Goal: Information Seeking & Learning: Check status

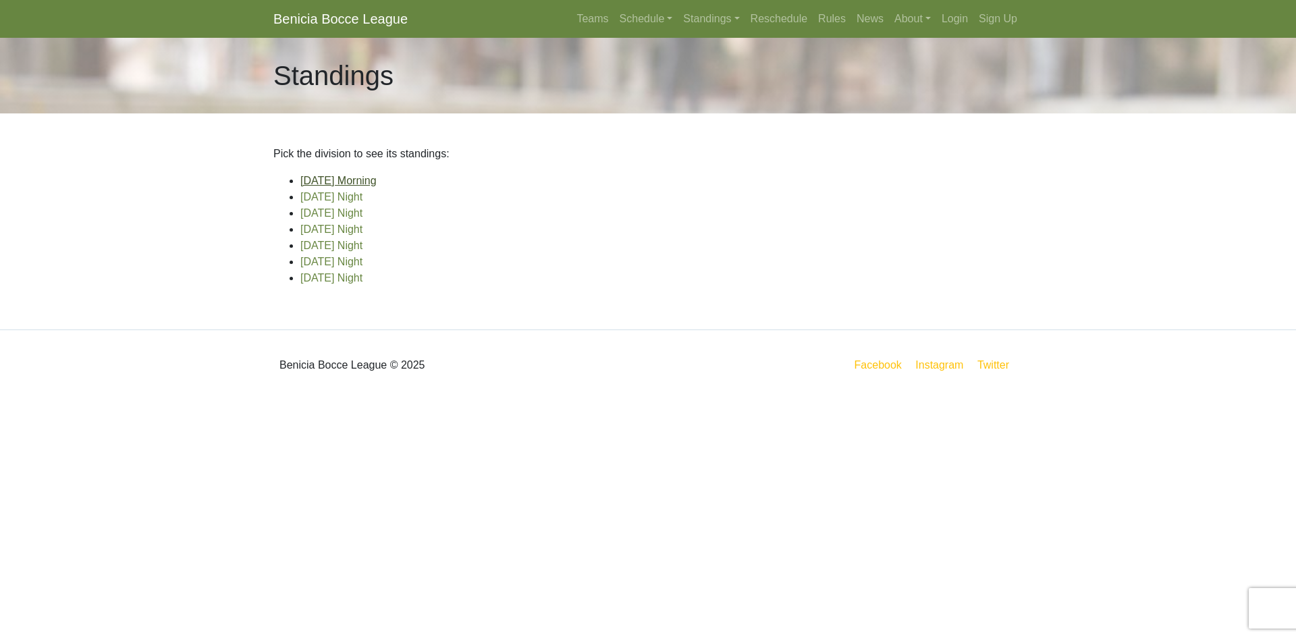
click at [321, 181] on link "[DATE] Morning" at bounding box center [338, 180] width 76 height 11
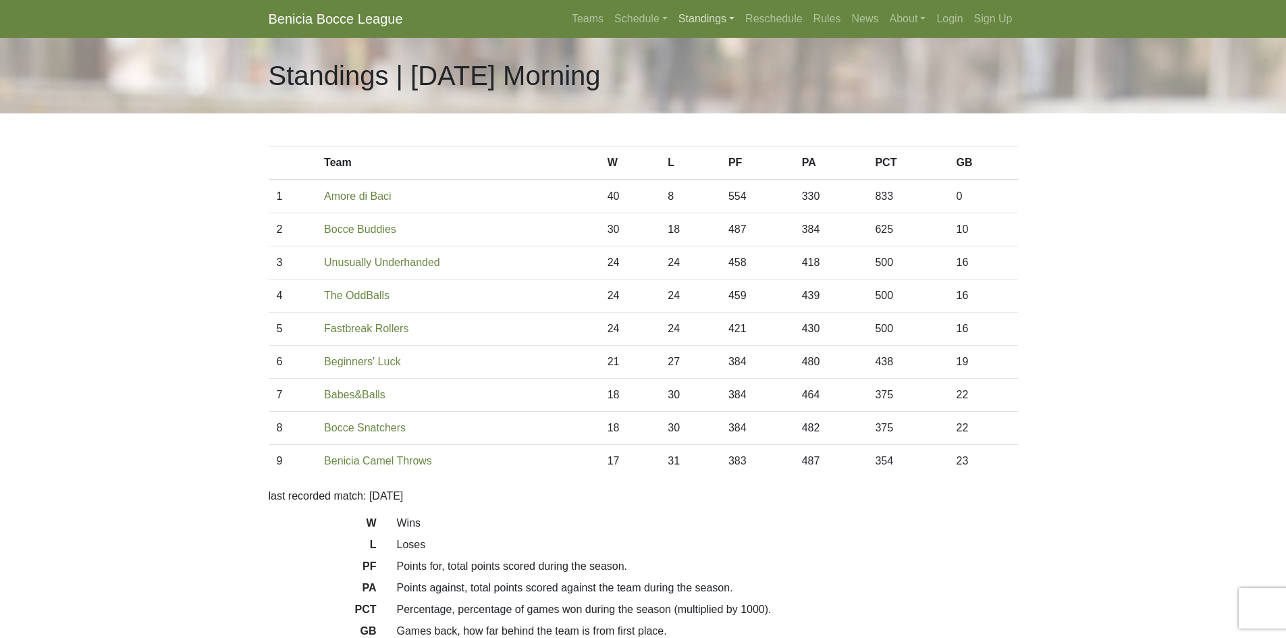
click at [698, 21] on link "Standings" at bounding box center [706, 18] width 67 height 27
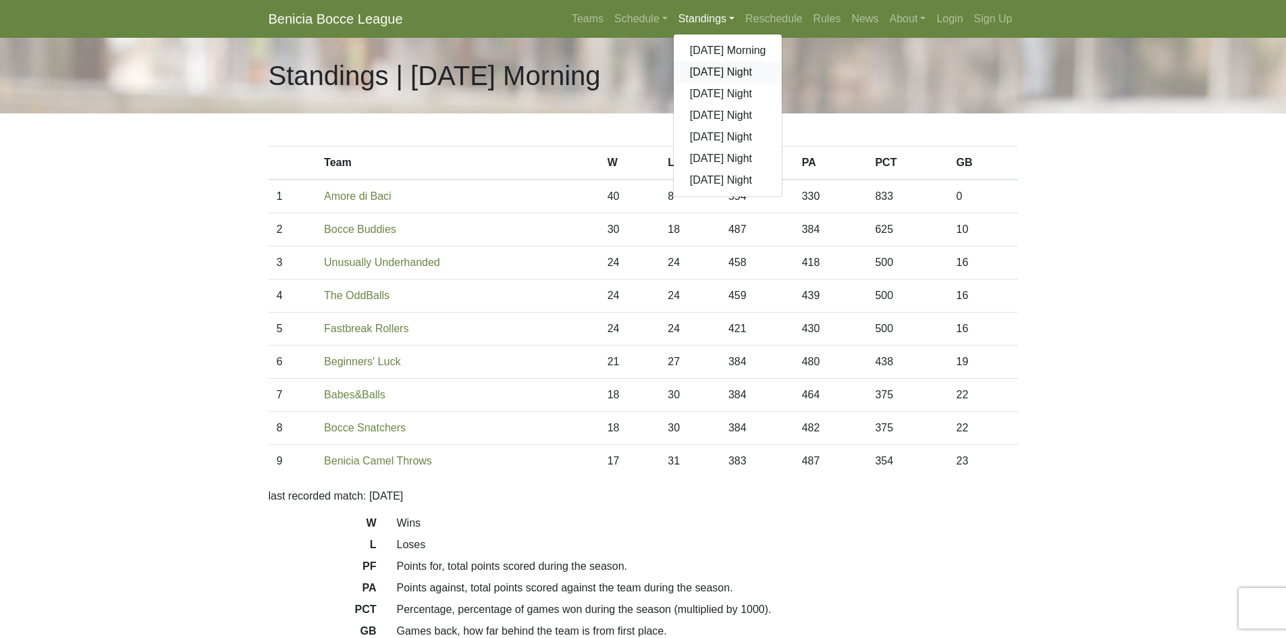
click at [694, 73] on link "[DATE] Night" at bounding box center [728, 72] width 109 height 22
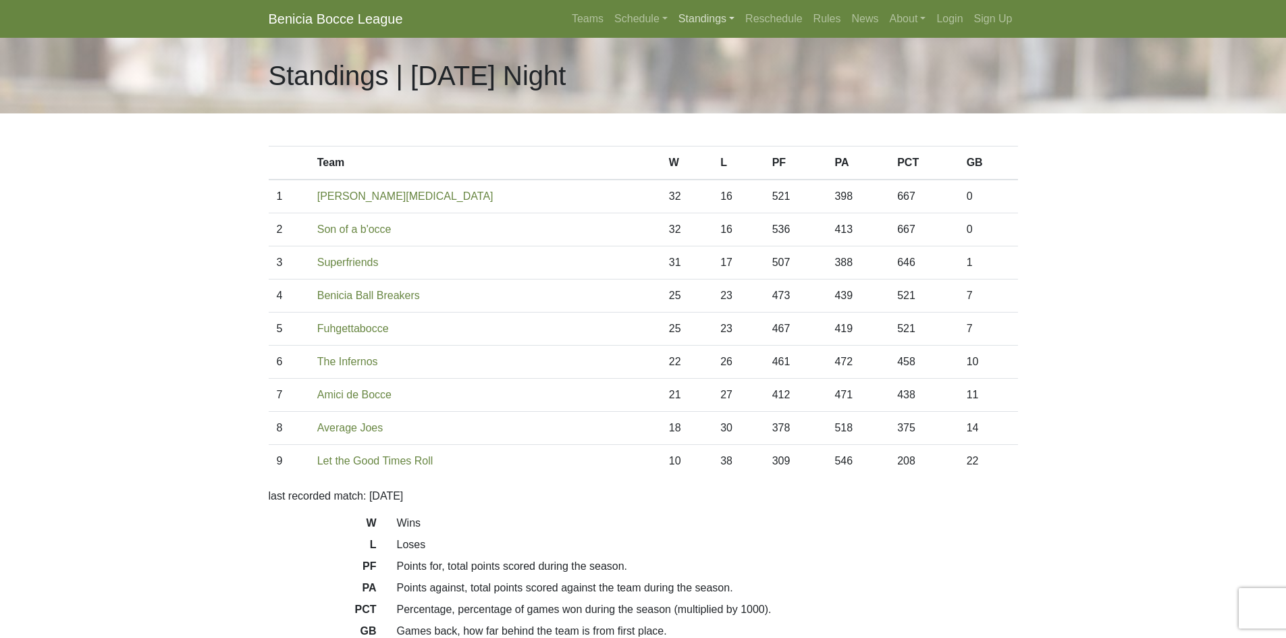
click at [703, 22] on link "Standings" at bounding box center [706, 18] width 67 height 27
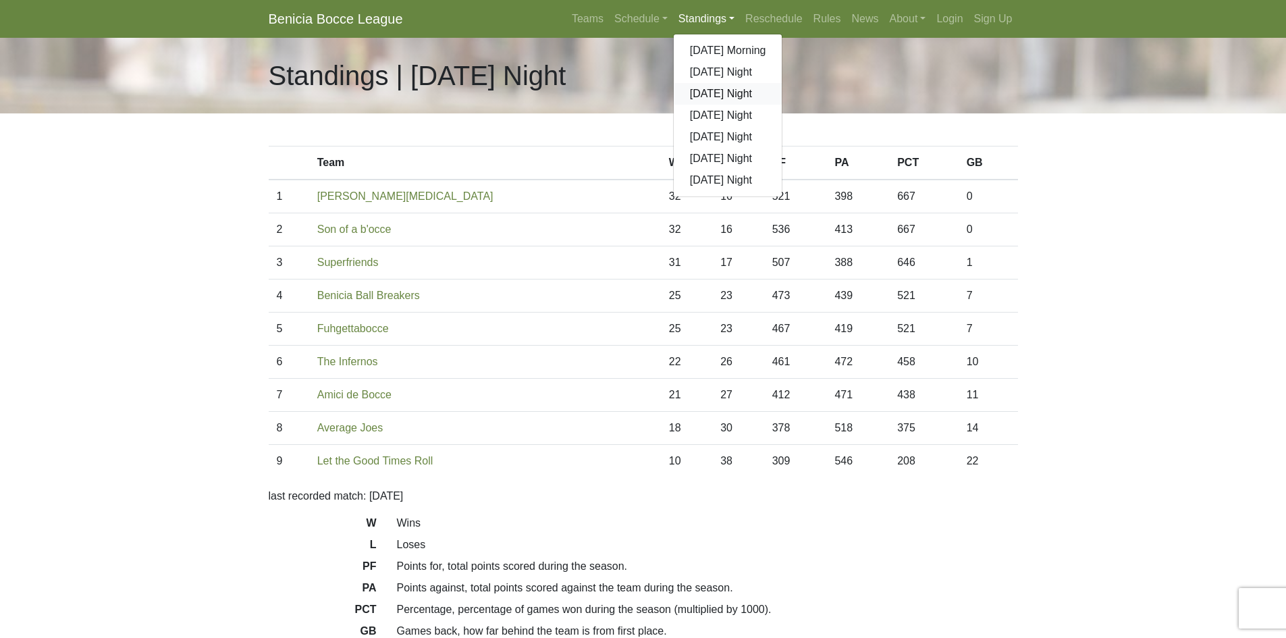
click at [709, 97] on link "[DATE] Night" at bounding box center [728, 94] width 109 height 22
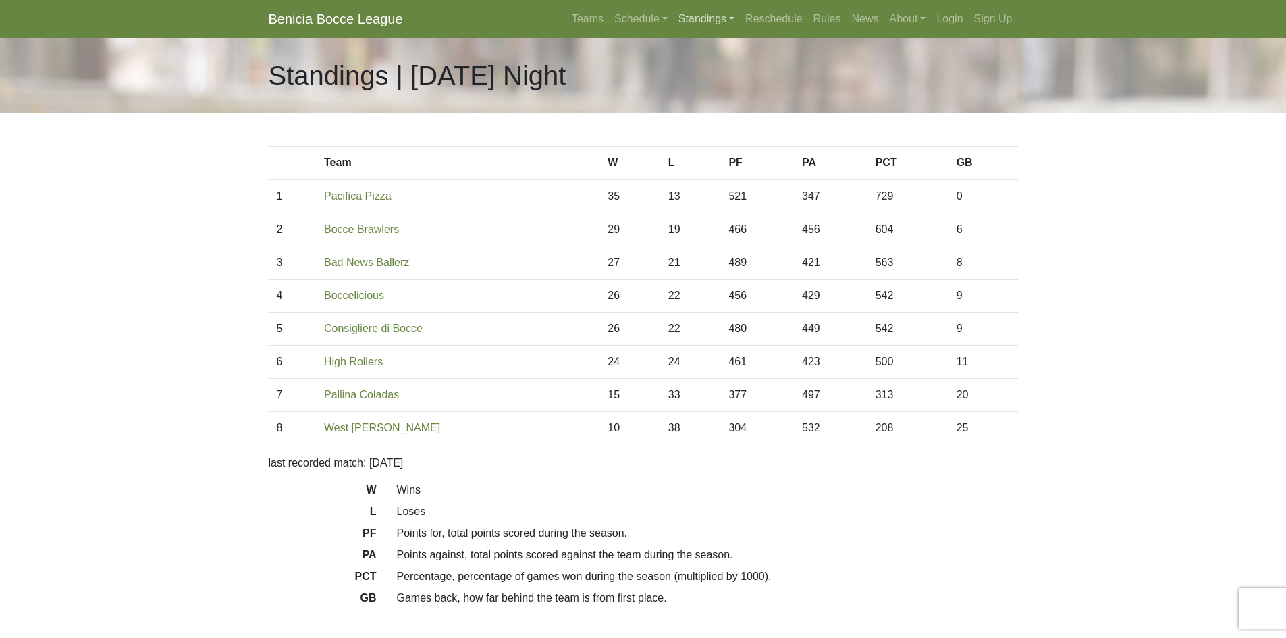
click at [714, 18] on link "Standings" at bounding box center [706, 18] width 67 height 27
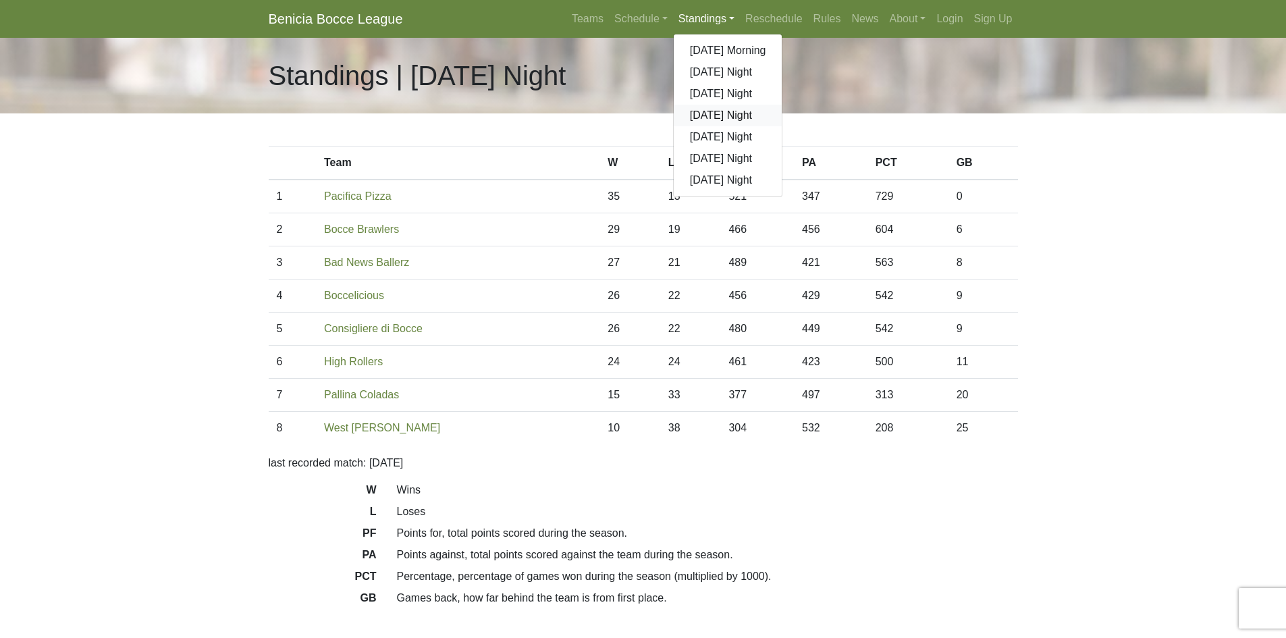
click at [715, 119] on link "[DATE] Night" at bounding box center [728, 116] width 109 height 22
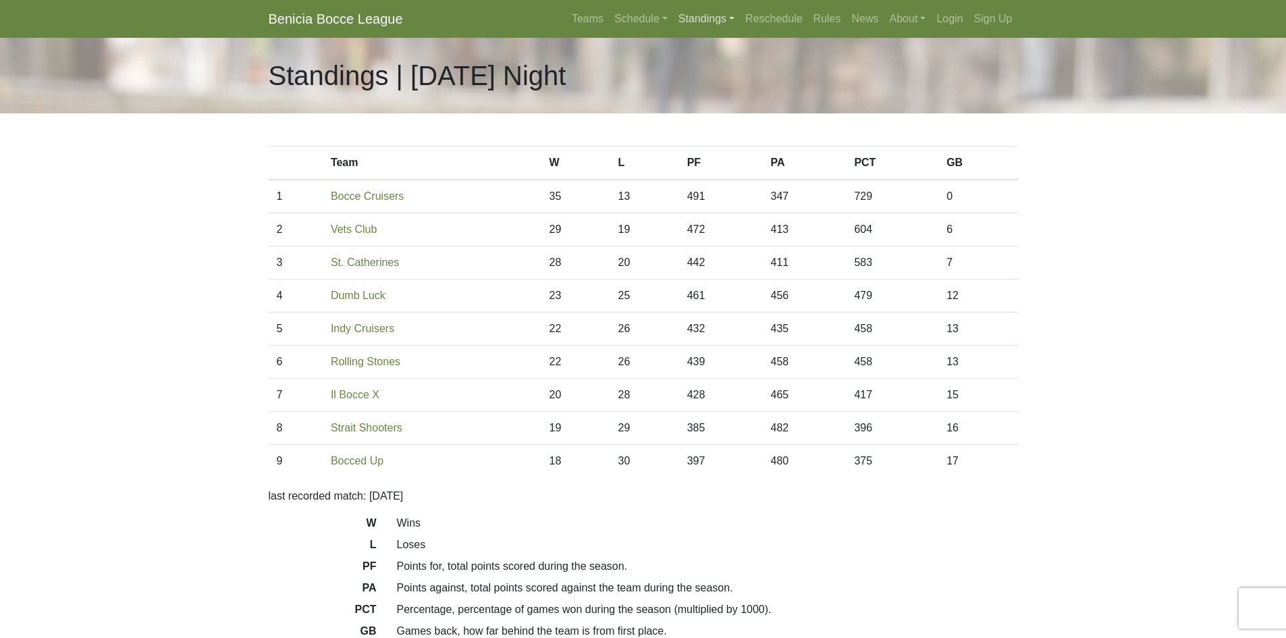
click at [709, 22] on link "Standings" at bounding box center [706, 18] width 67 height 27
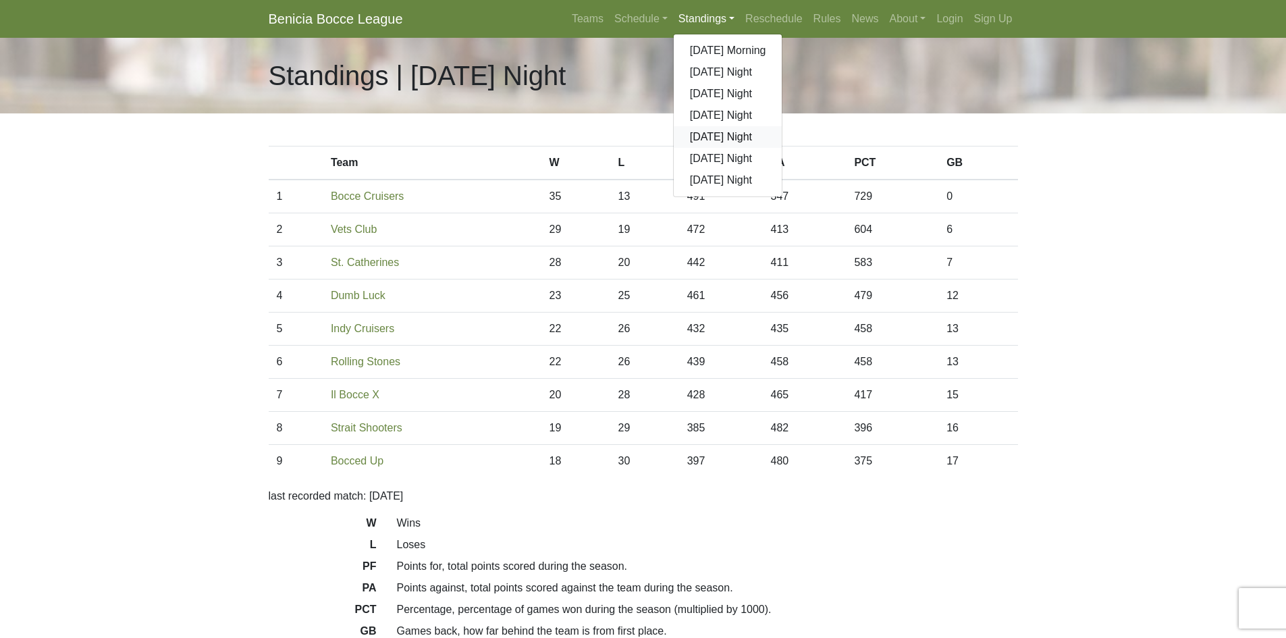
click at [706, 139] on link "[DATE] Night" at bounding box center [728, 137] width 109 height 22
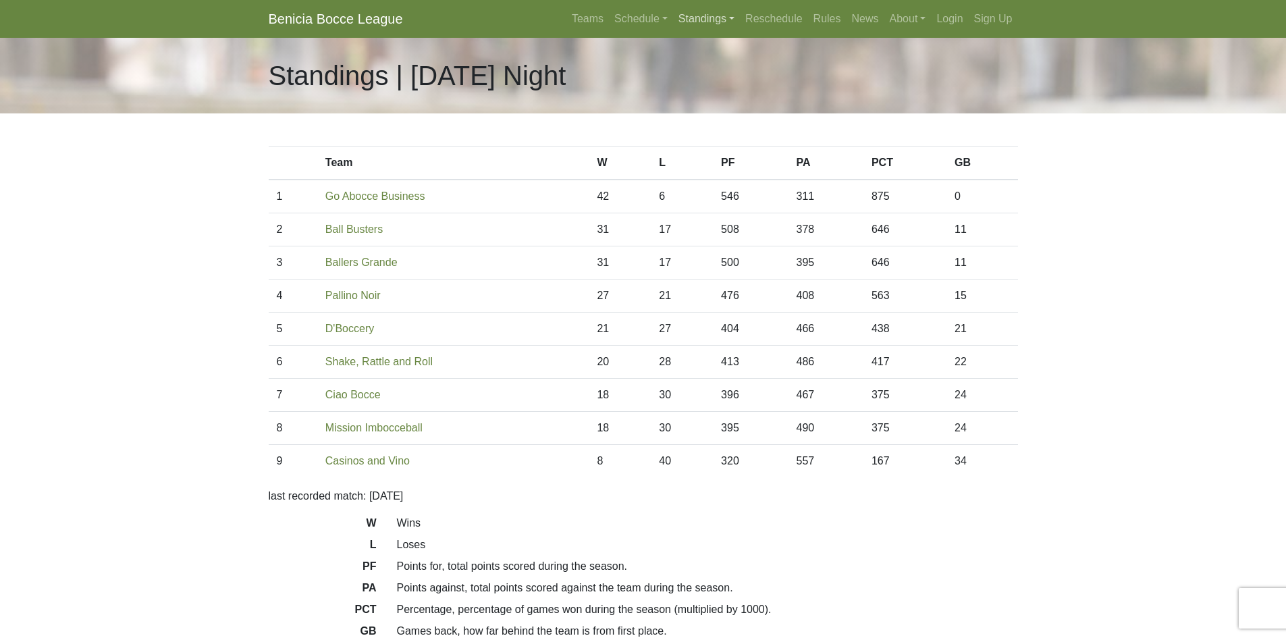
click at [703, 22] on link "Standings" at bounding box center [706, 18] width 67 height 27
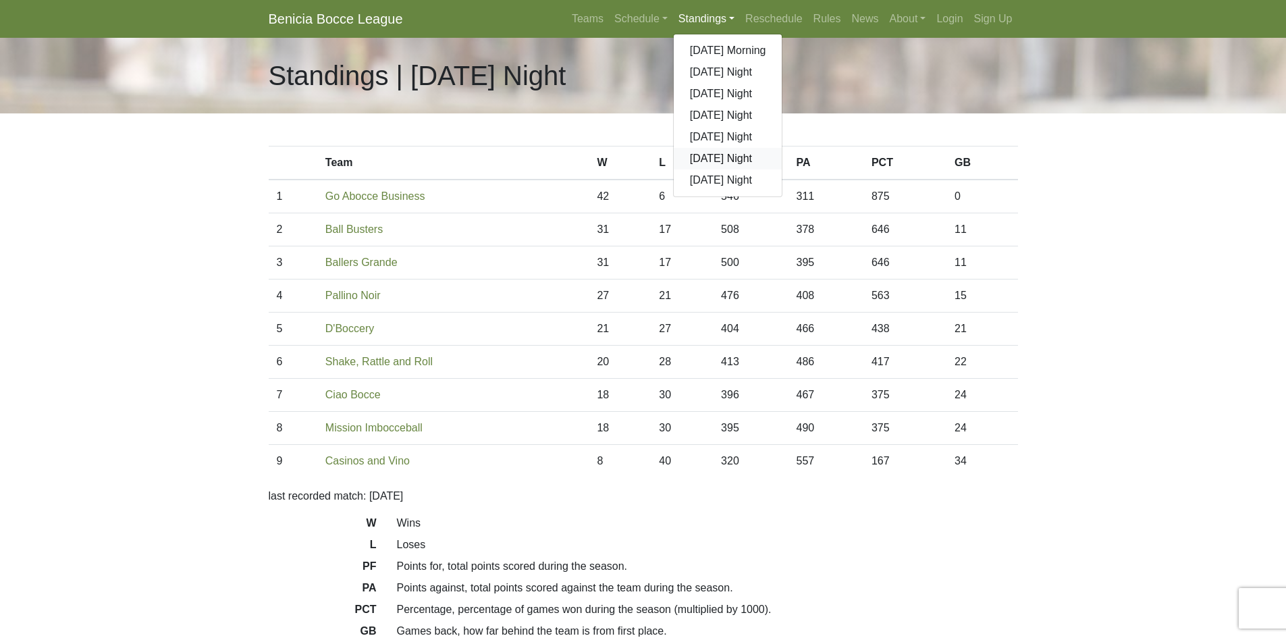
click at [719, 160] on link "[DATE] Night" at bounding box center [728, 159] width 109 height 22
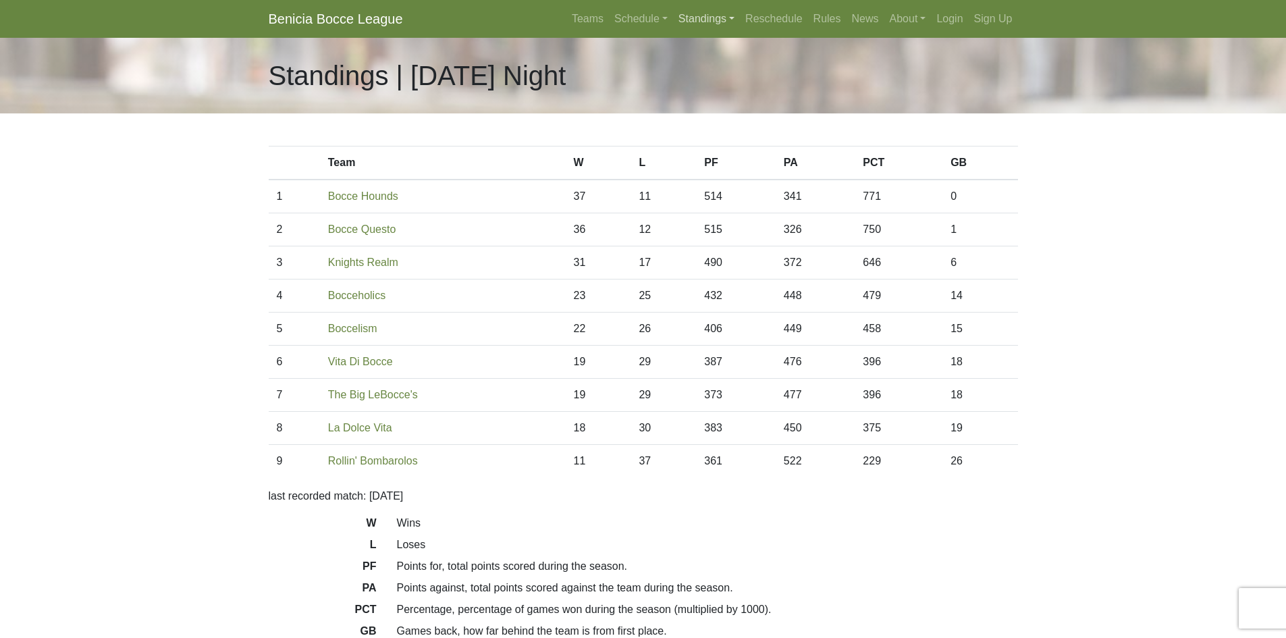
click at [695, 19] on link "Standings" at bounding box center [706, 18] width 67 height 27
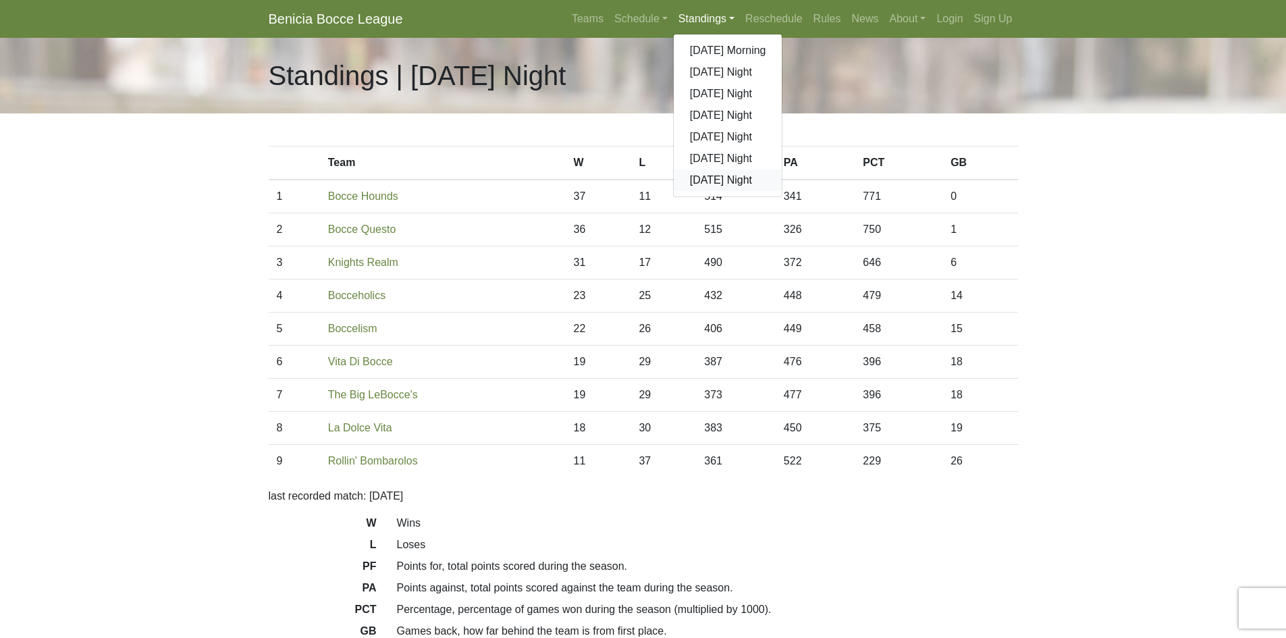
click at [703, 176] on link "[DATE] Night" at bounding box center [728, 180] width 109 height 22
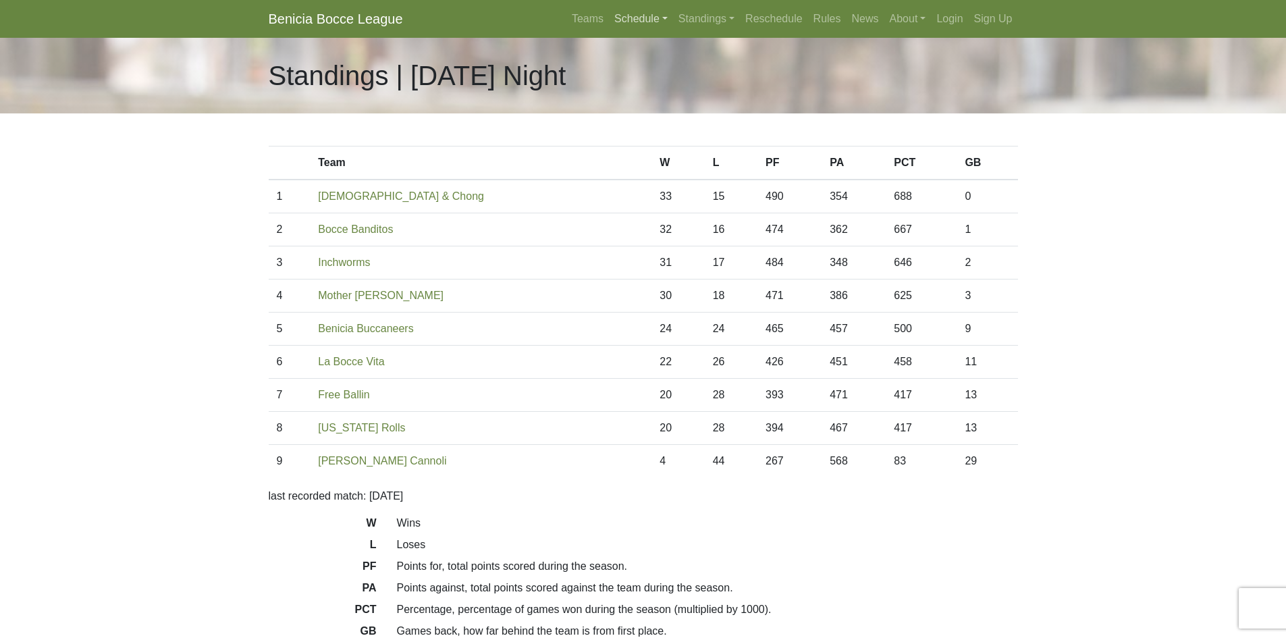
click at [643, 20] on link "Schedule" at bounding box center [641, 18] width 64 height 27
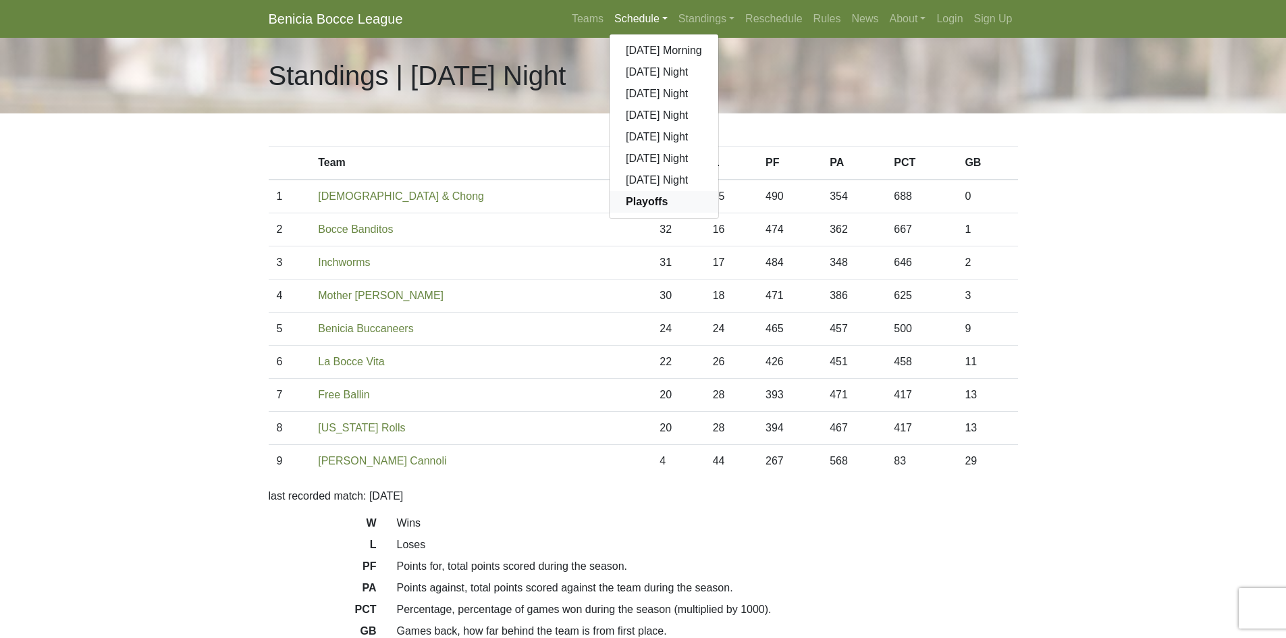
click at [645, 204] on strong "Playoffs" at bounding box center [647, 201] width 42 height 11
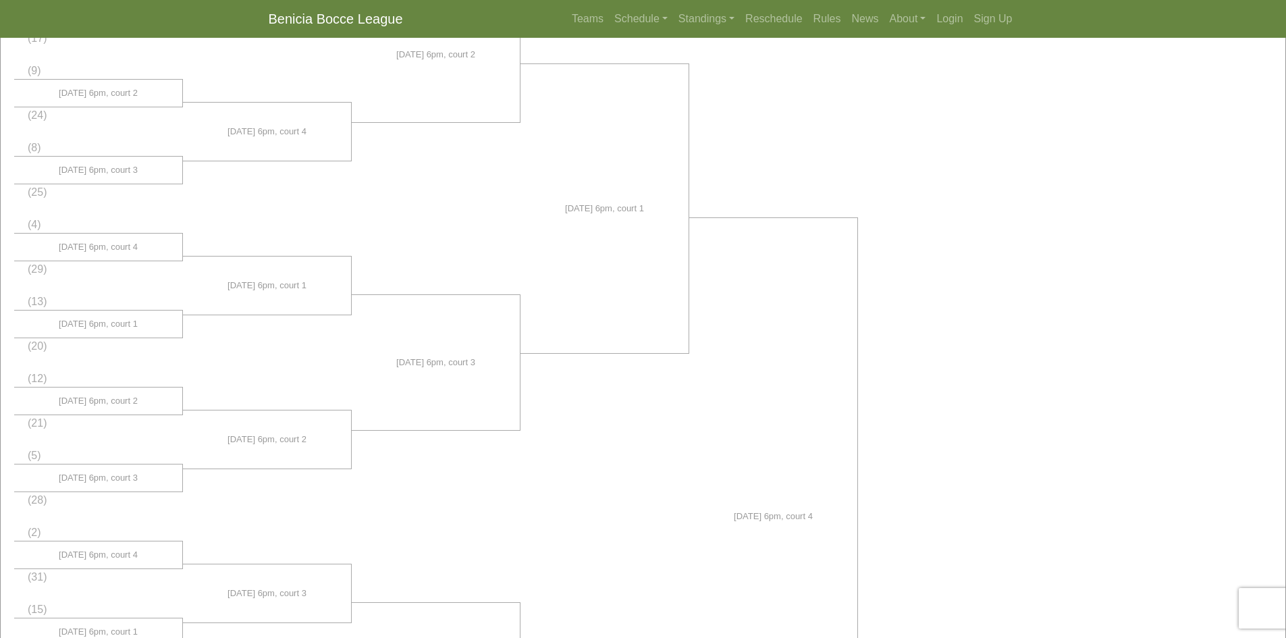
scroll to position [272, 0]
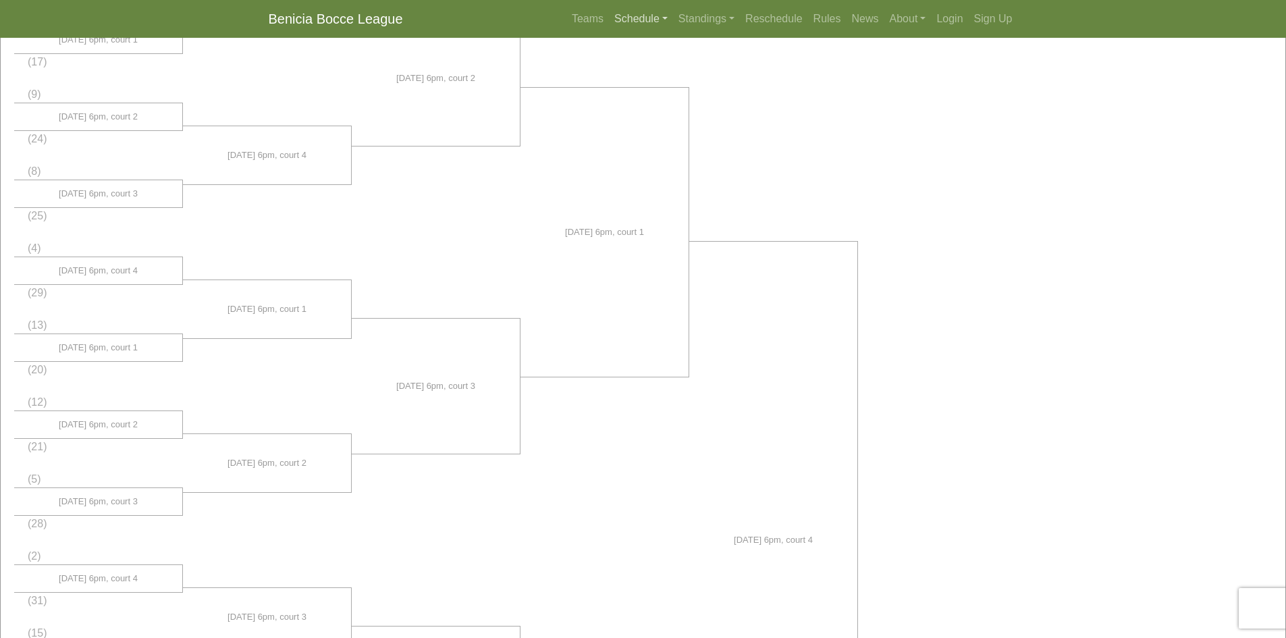
click at [636, 17] on link "Schedule" at bounding box center [641, 18] width 64 height 27
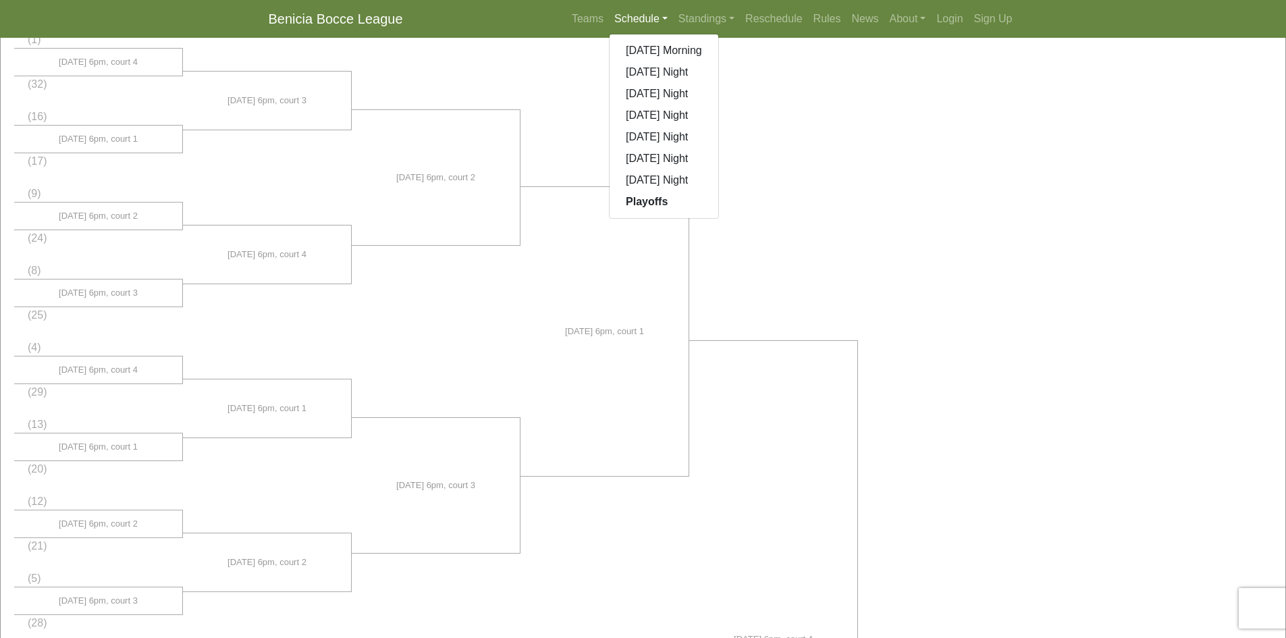
scroll to position [205, 0]
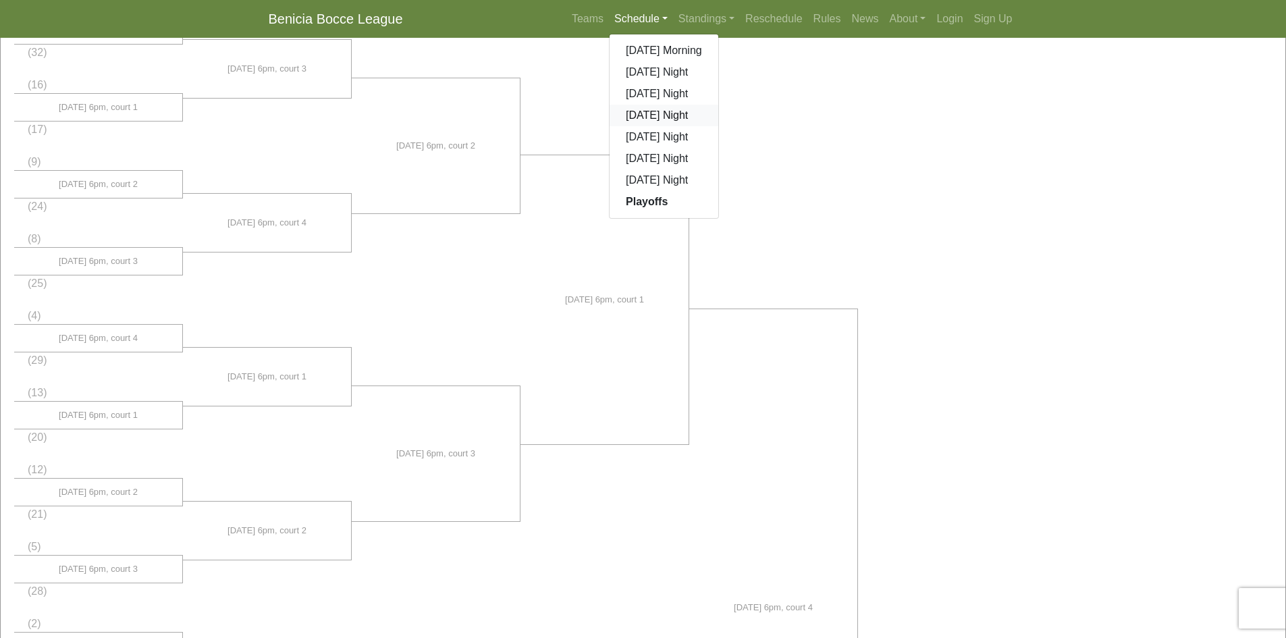
click at [674, 117] on link "[DATE] Night" at bounding box center [663, 116] width 109 height 22
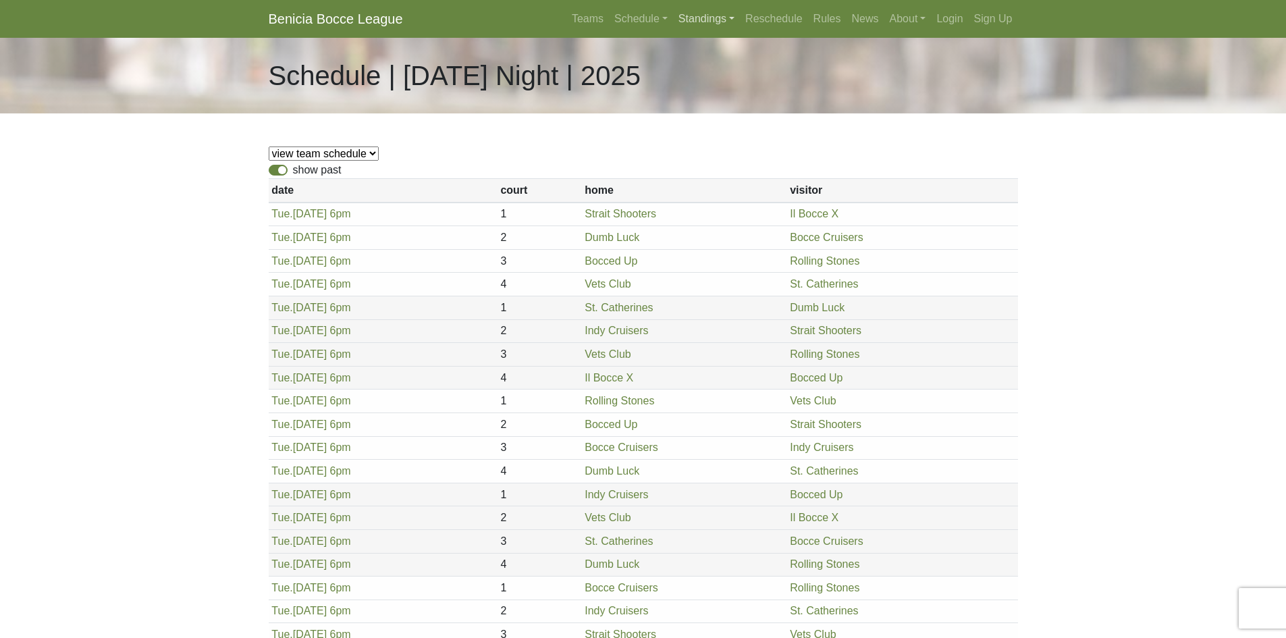
click at [701, 16] on link "Standings" at bounding box center [706, 18] width 67 height 27
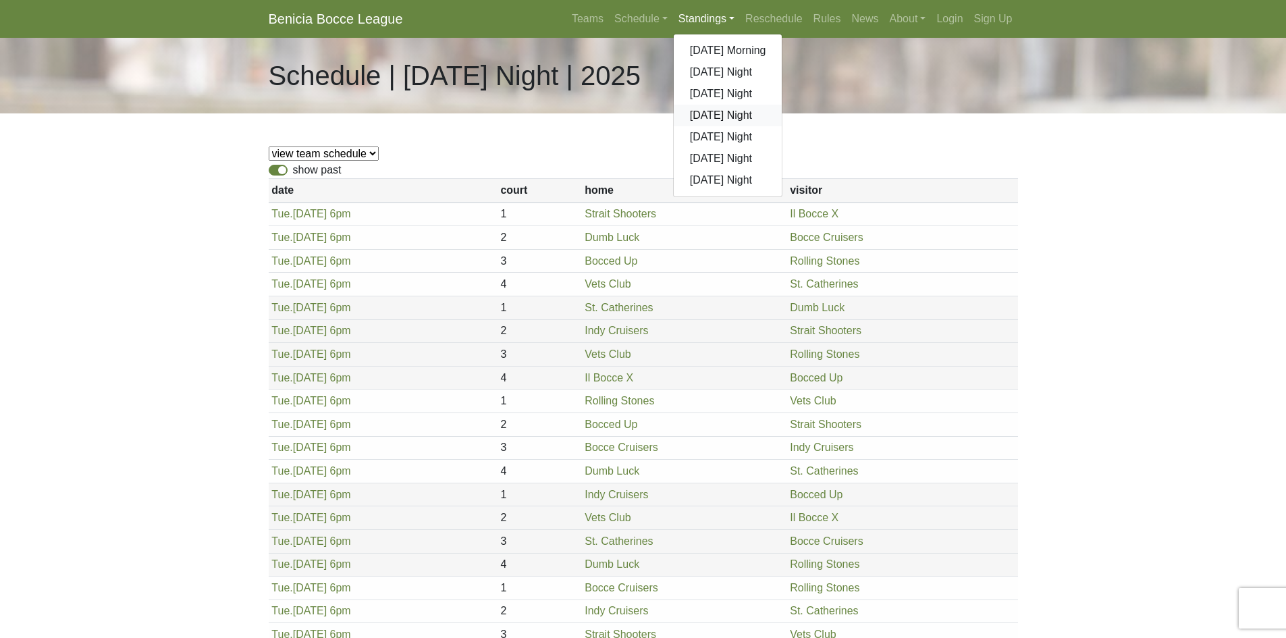
click at [703, 114] on link "[DATE] Night" at bounding box center [728, 116] width 109 height 22
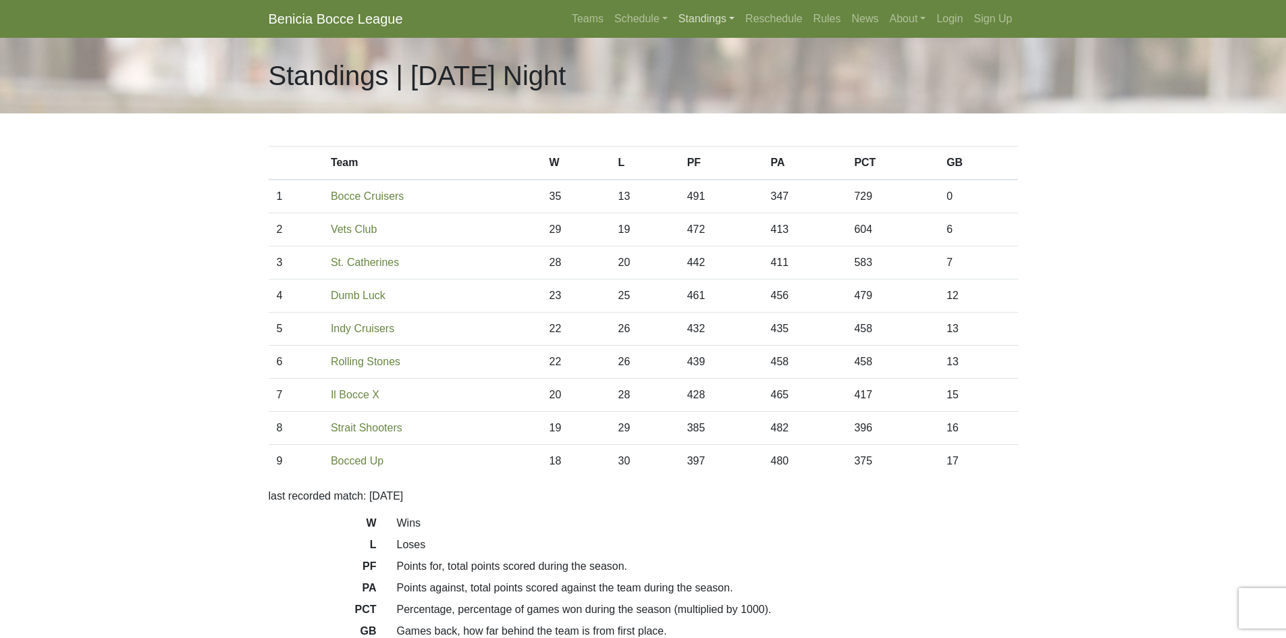
click at [705, 19] on link "Standings" at bounding box center [706, 18] width 67 height 27
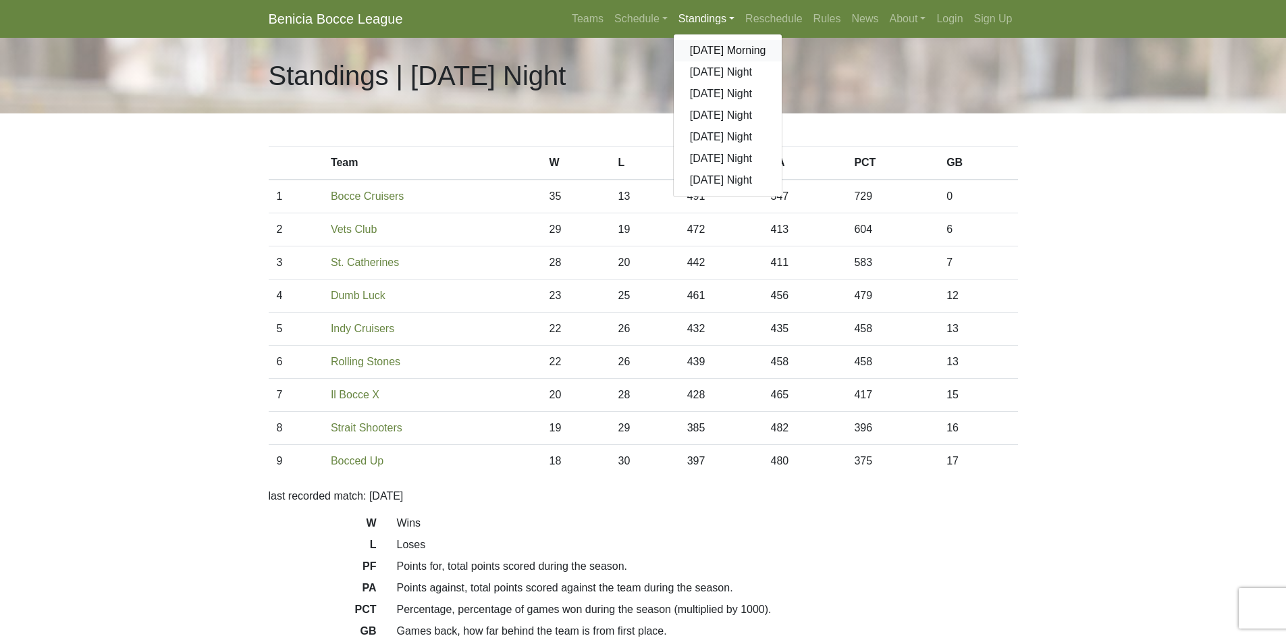
click at [708, 49] on link "[DATE] Morning" at bounding box center [728, 51] width 109 height 22
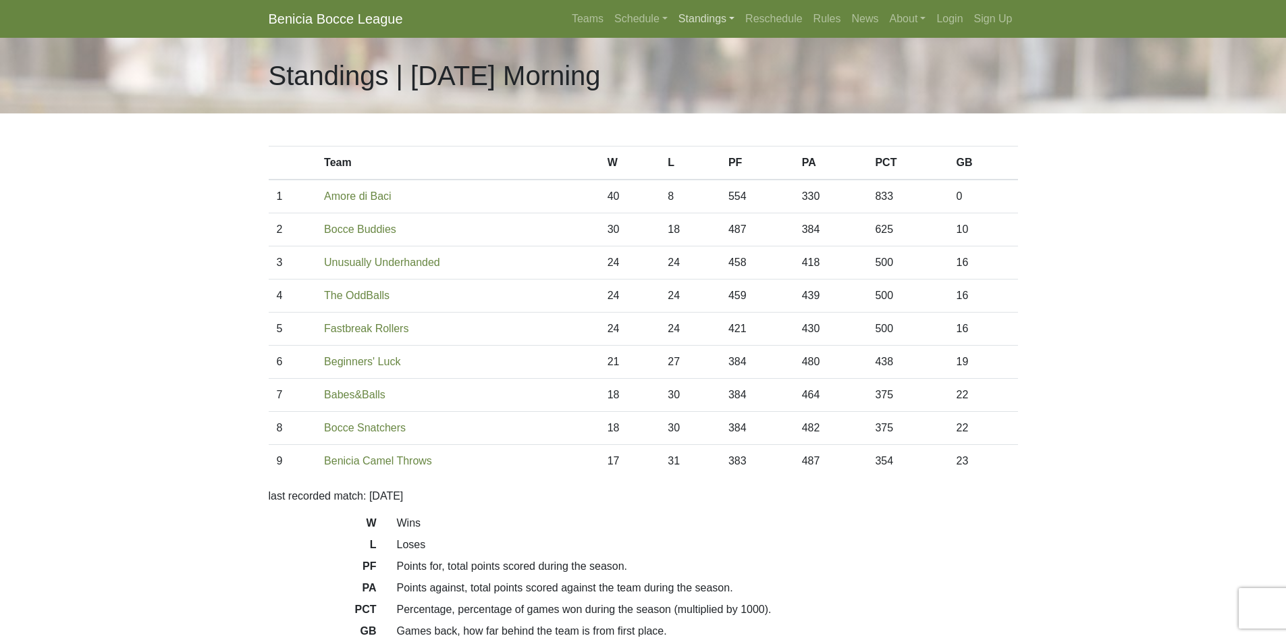
click at [715, 18] on link "Standings" at bounding box center [706, 18] width 67 height 27
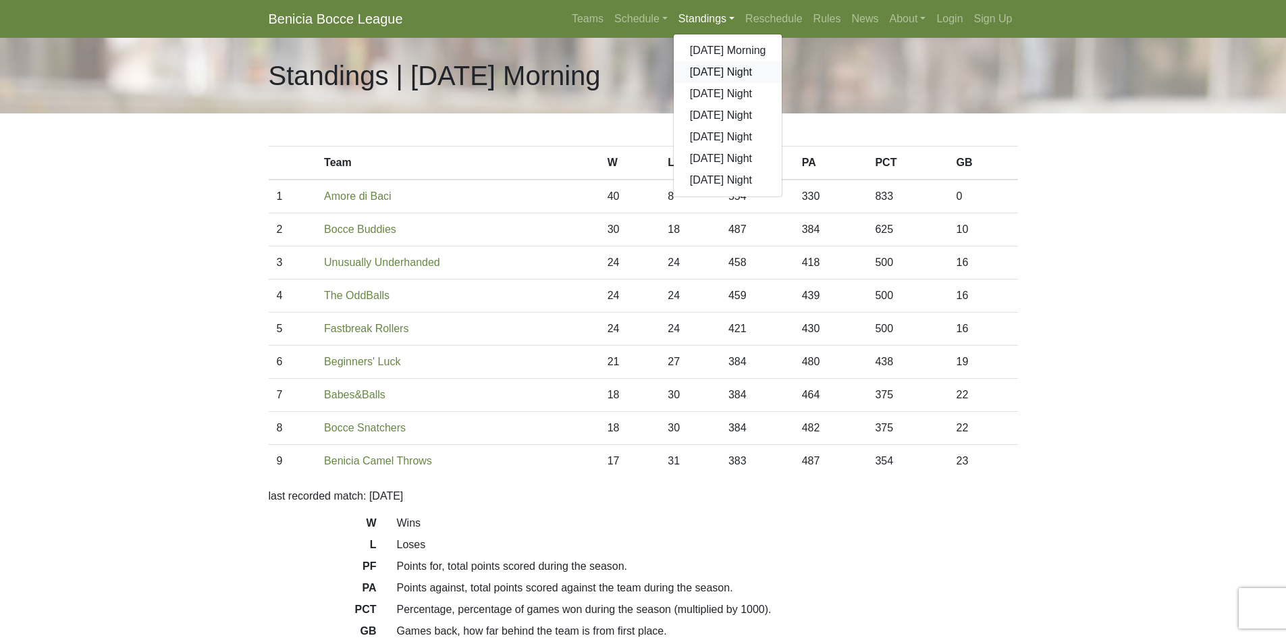
click at [711, 73] on link "[DATE] Night" at bounding box center [728, 72] width 109 height 22
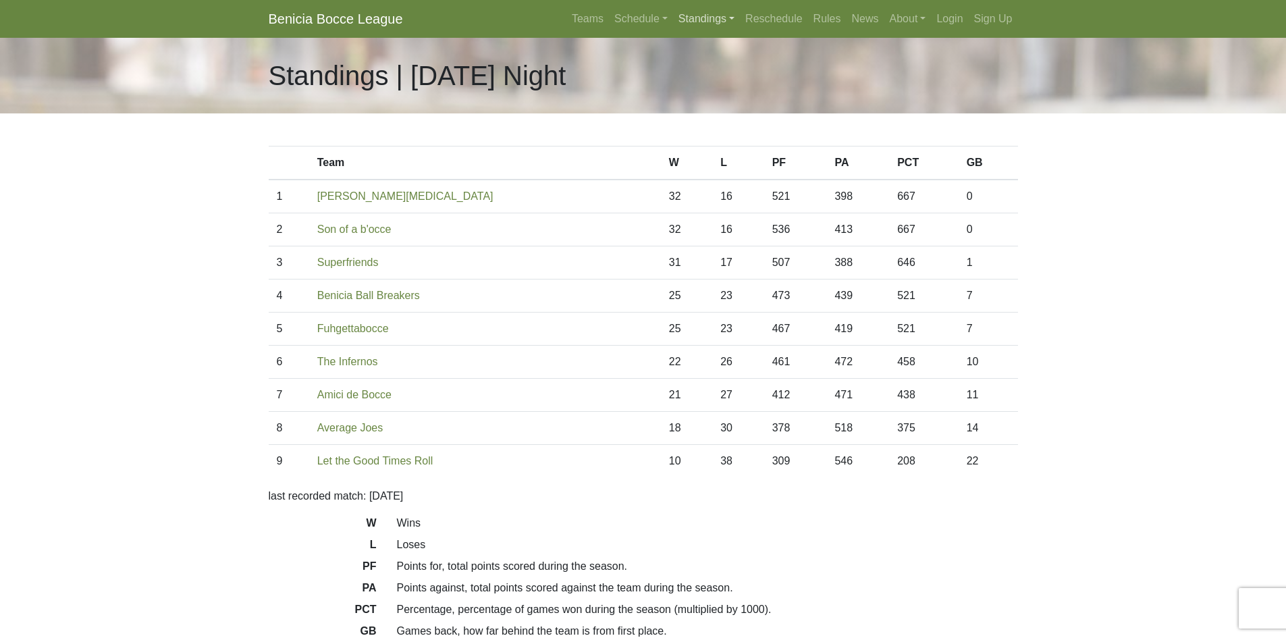
click at [703, 20] on link "Standings" at bounding box center [706, 18] width 67 height 27
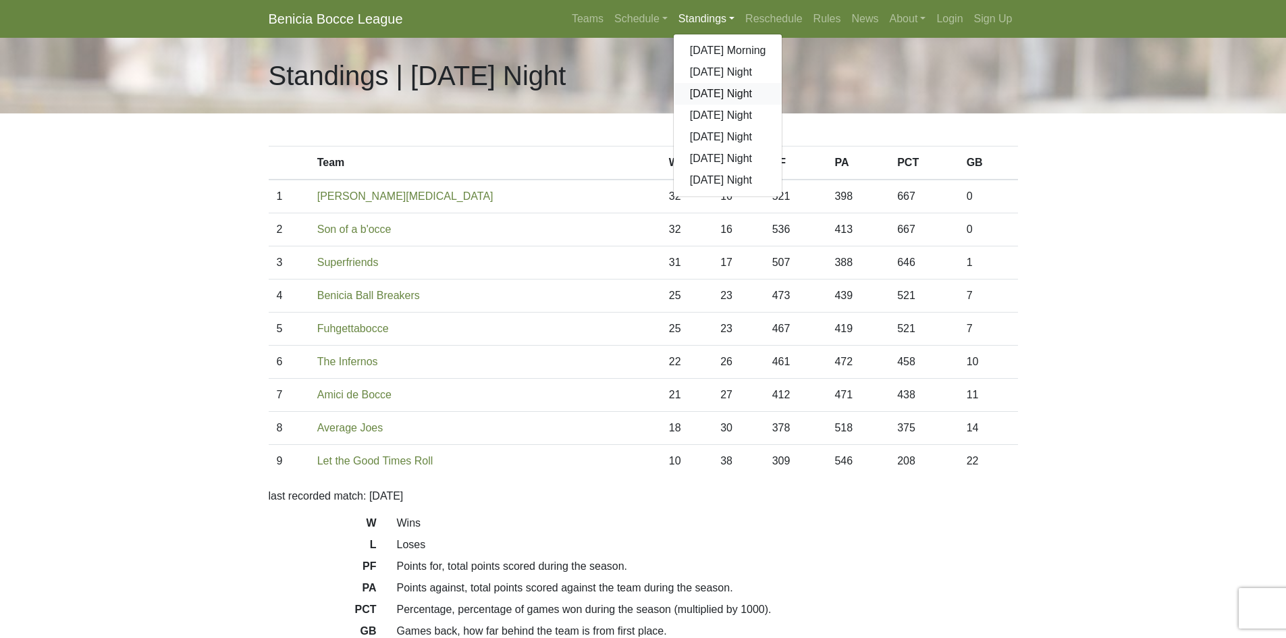
click at [706, 91] on link "[DATE] Night" at bounding box center [728, 94] width 109 height 22
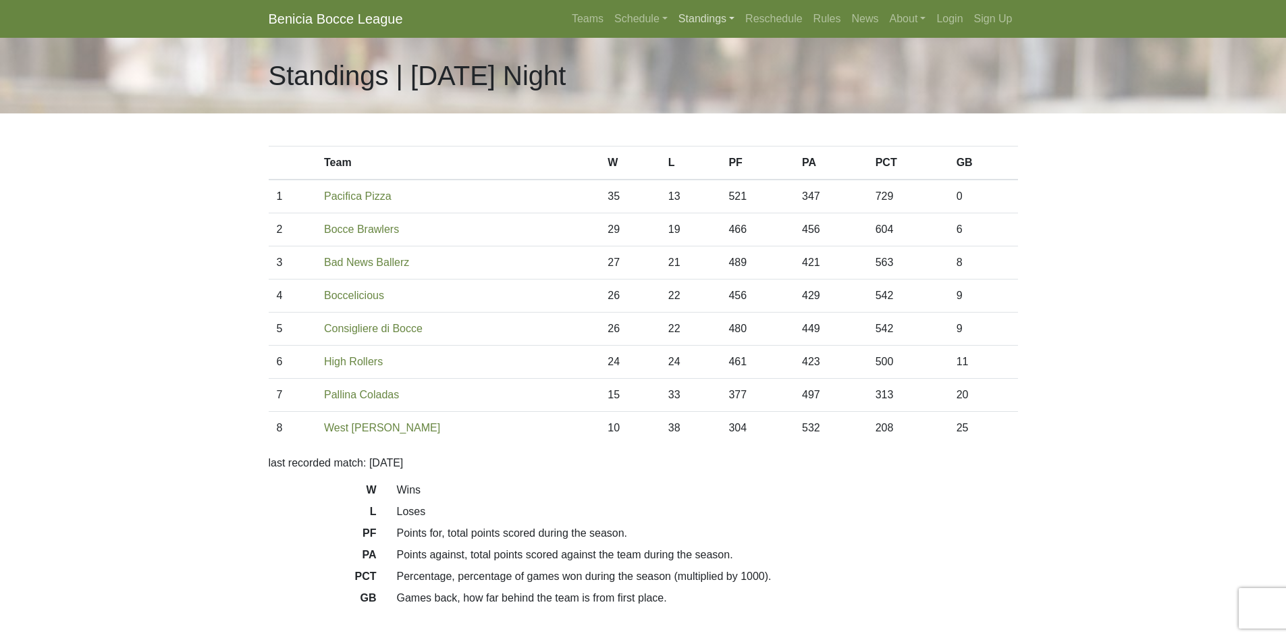
click at [701, 19] on link "Standings" at bounding box center [706, 18] width 67 height 27
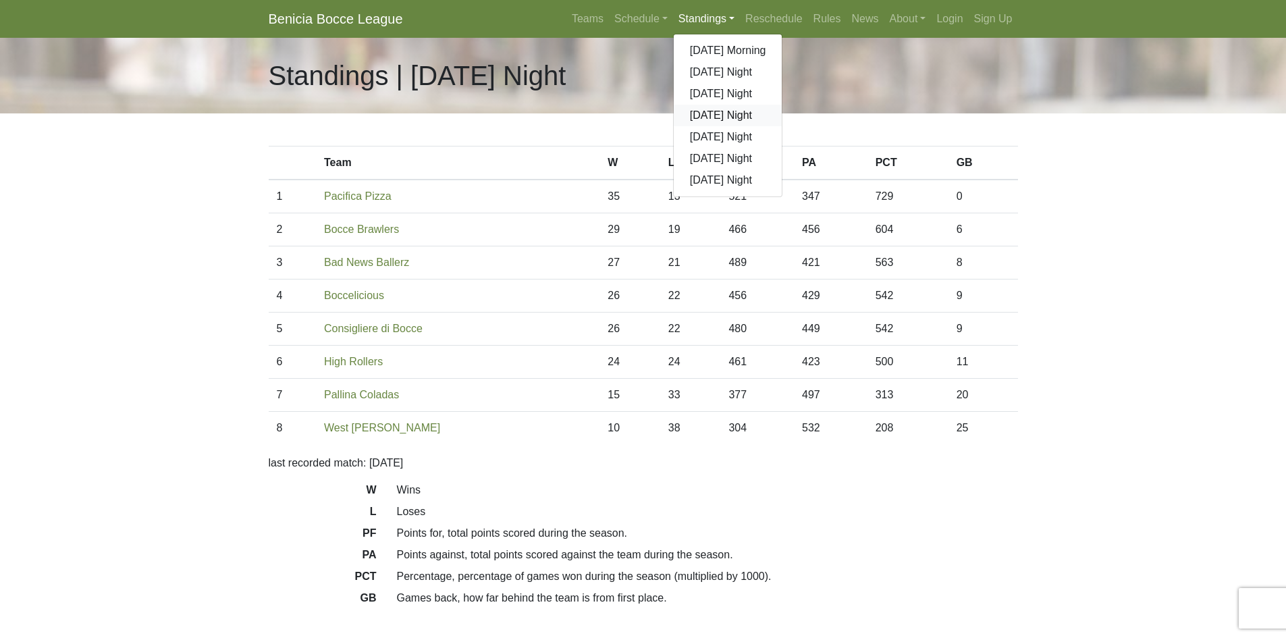
click at [706, 114] on link "[DATE] Night" at bounding box center [728, 116] width 109 height 22
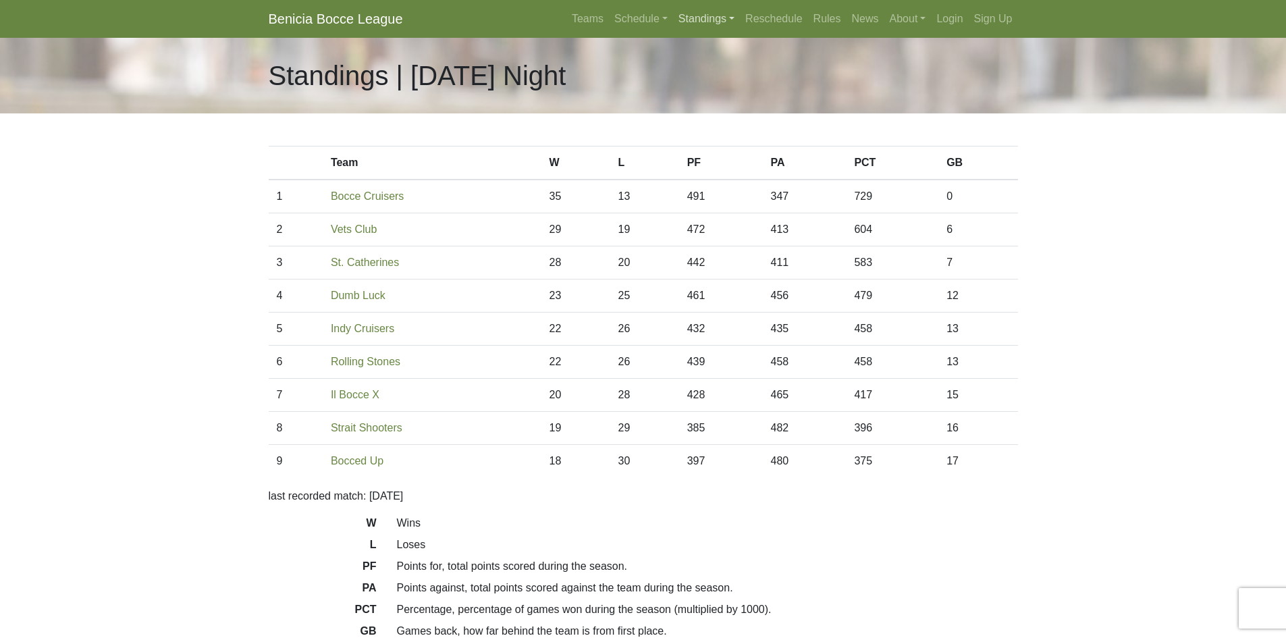
click at [706, 16] on link "Standings" at bounding box center [706, 18] width 67 height 27
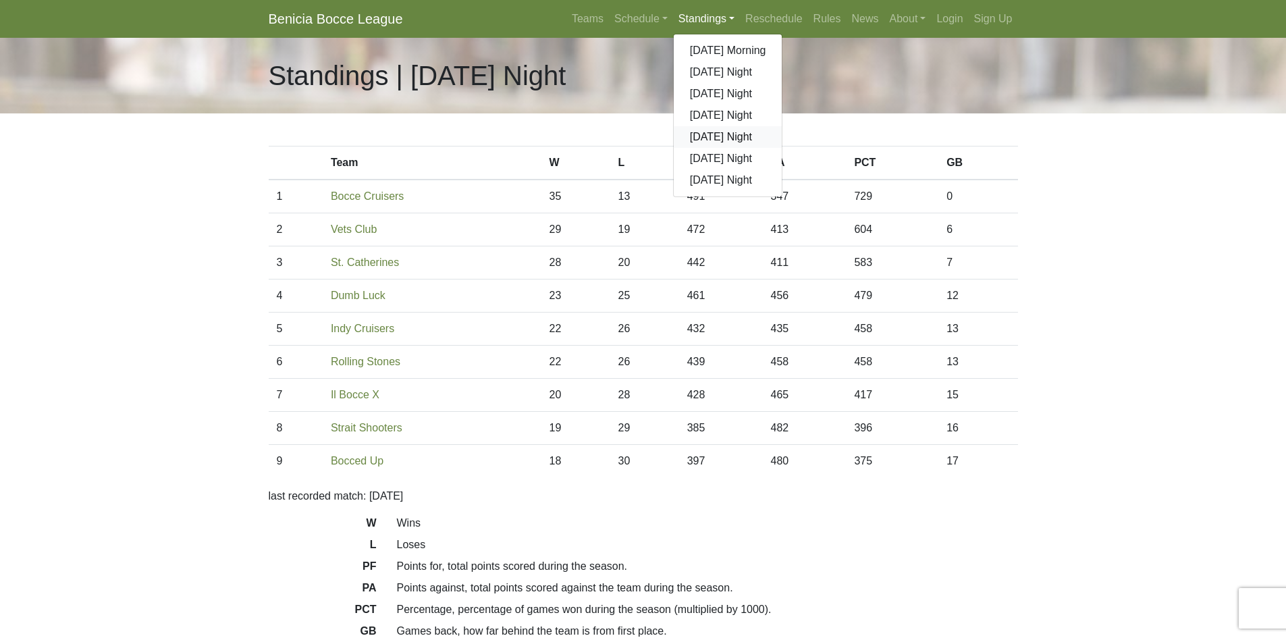
click at [707, 134] on link "[DATE] Night" at bounding box center [728, 137] width 109 height 22
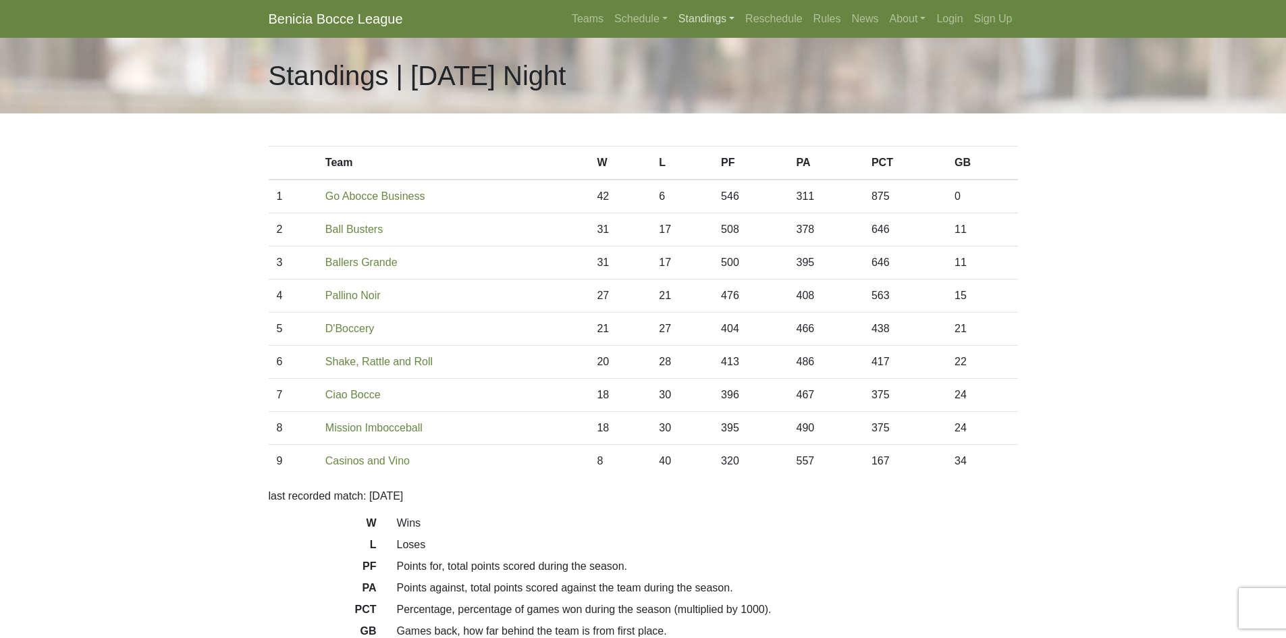
click at [705, 20] on link "Standings" at bounding box center [706, 18] width 67 height 27
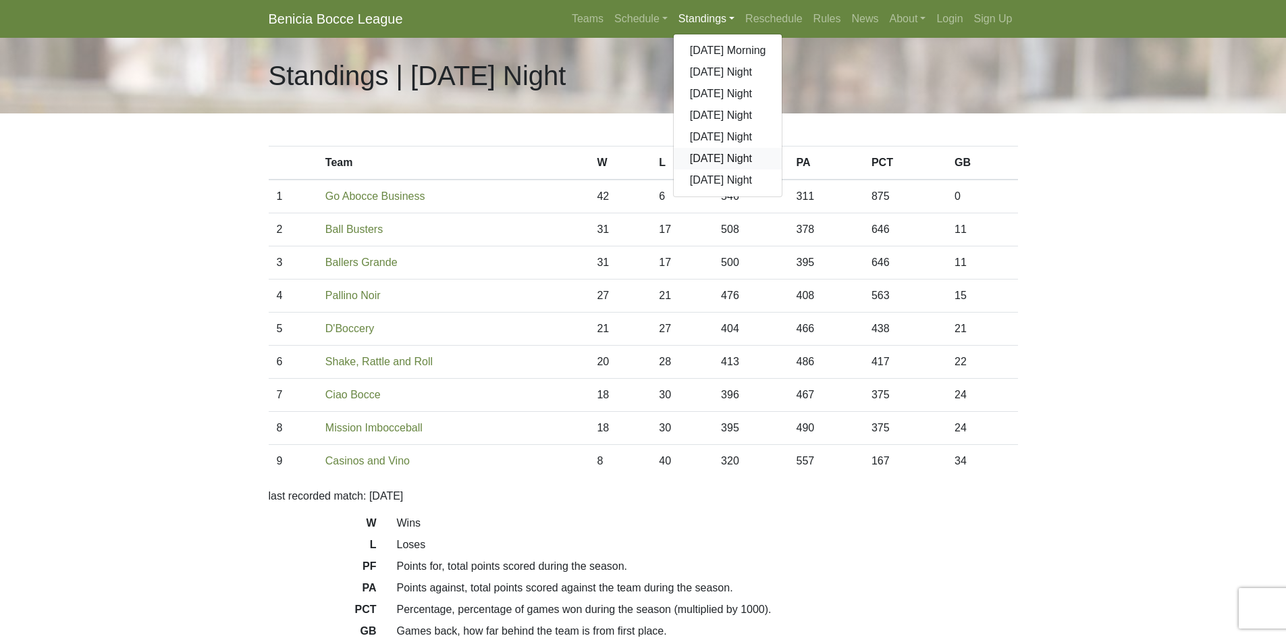
click at [707, 159] on link "[DATE] Night" at bounding box center [728, 159] width 109 height 22
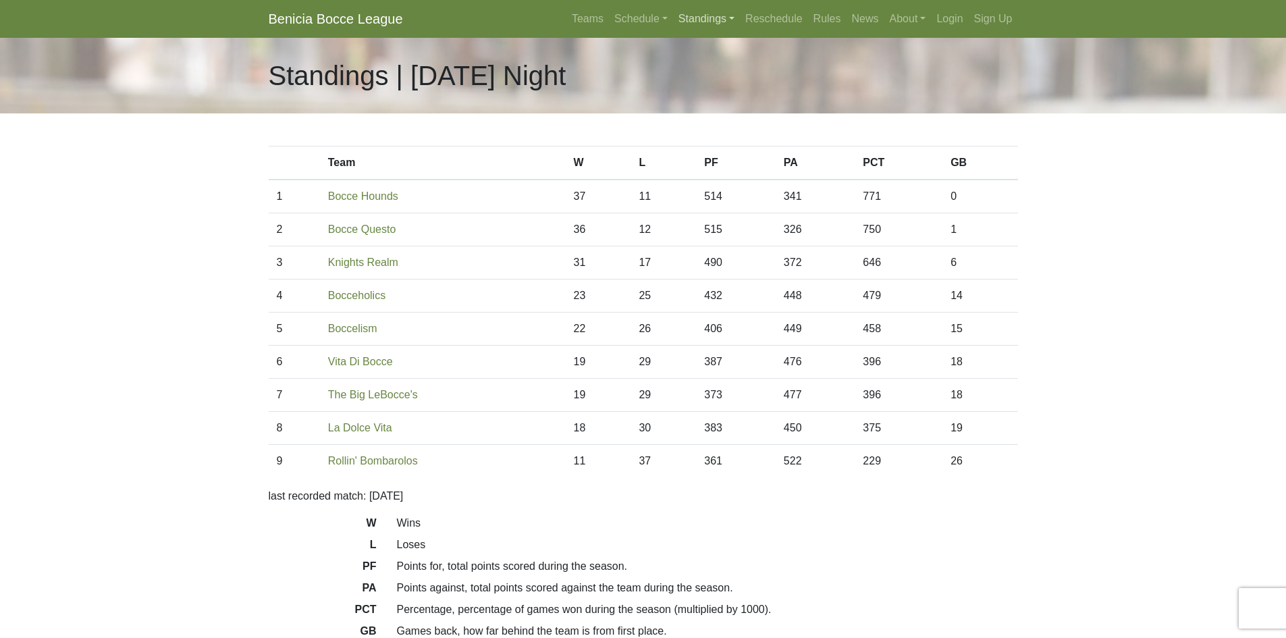
click at [695, 19] on link "Standings" at bounding box center [706, 18] width 67 height 27
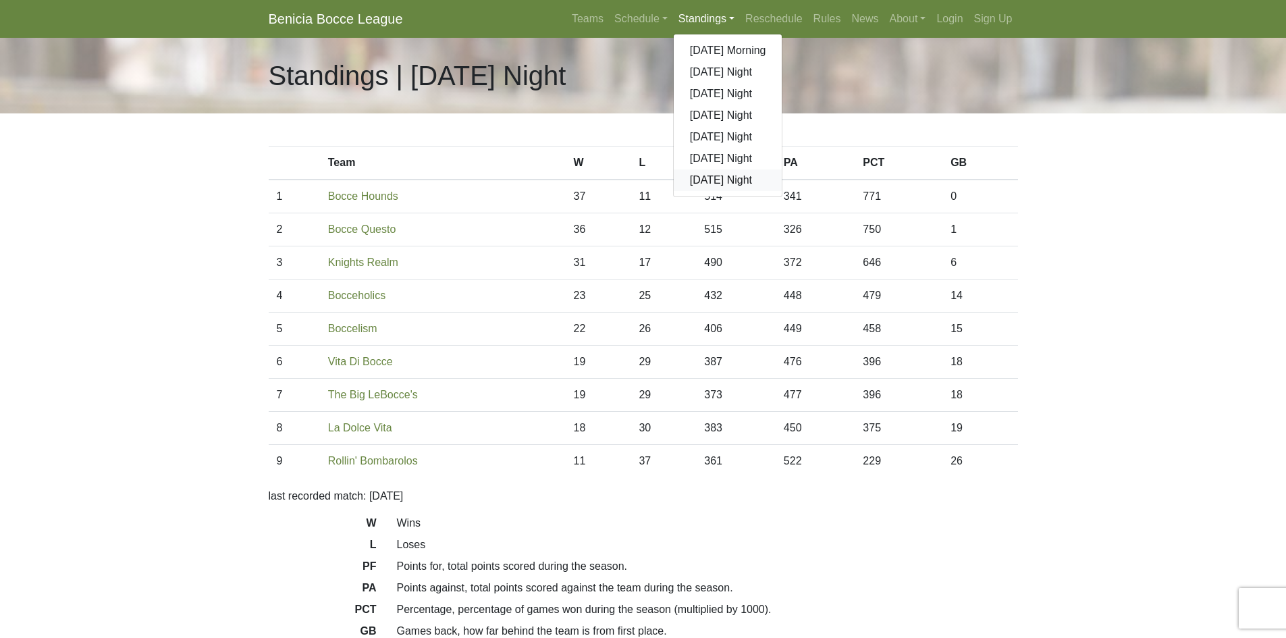
click at [705, 180] on link "[DATE] Night" at bounding box center [728, 180] width 109 height 22
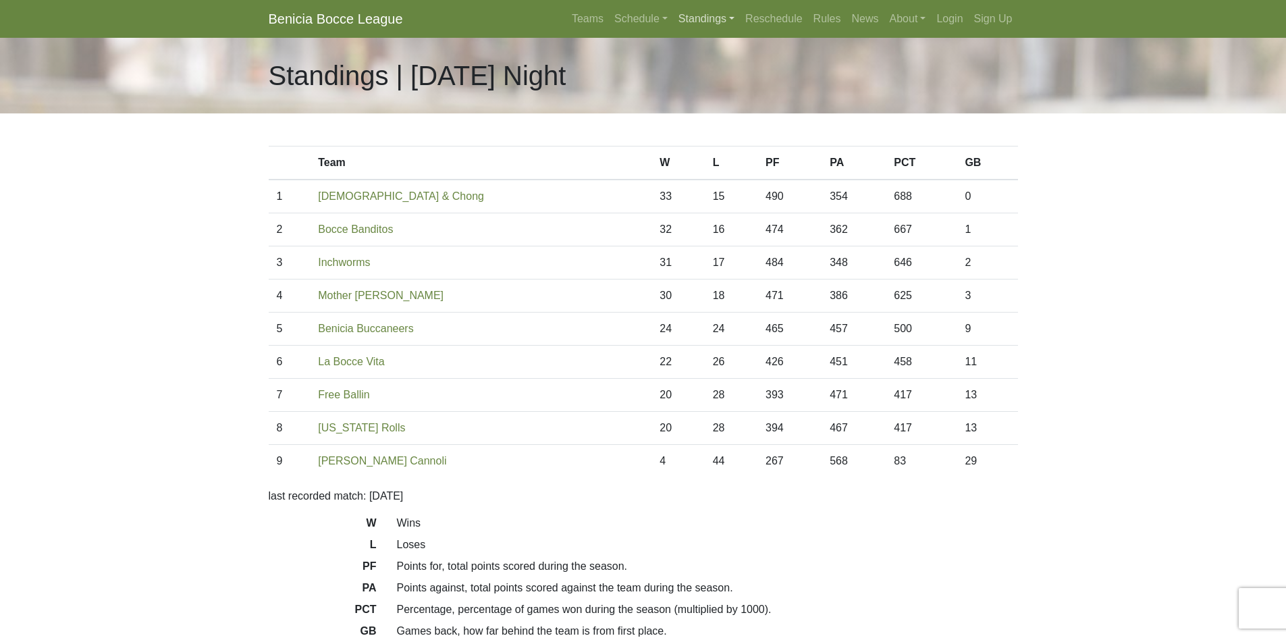
click at [698, 17] on link "Standings" at bounding box center [706, 18] width 67 height 27
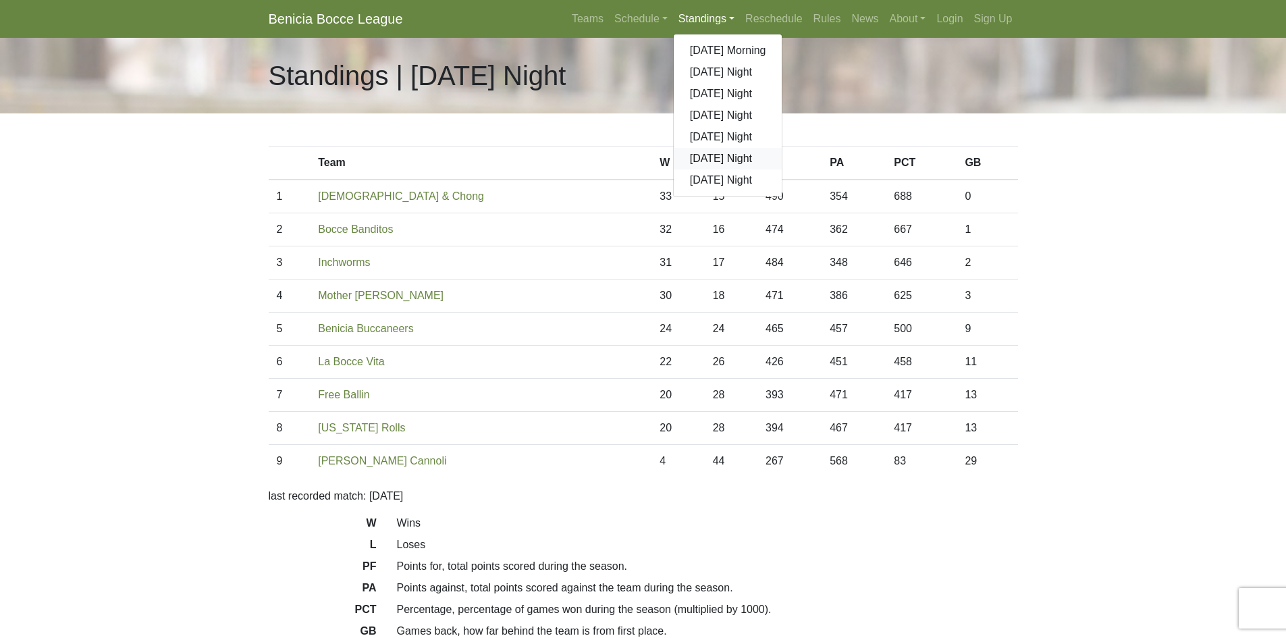
click at [704, 161] on link "[DATE] Night" at bounding box center [728, 159] width 109 height 22
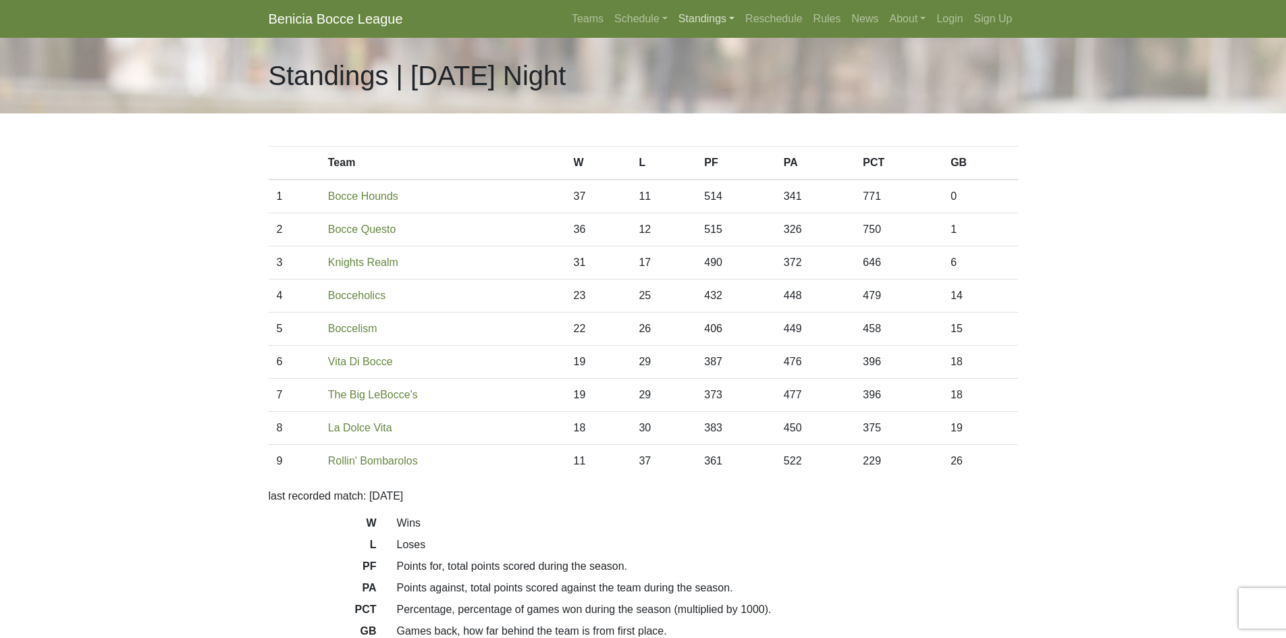
click at [706, 19] on link "Standings" at bounding box center [706, 18] width 67 height 27
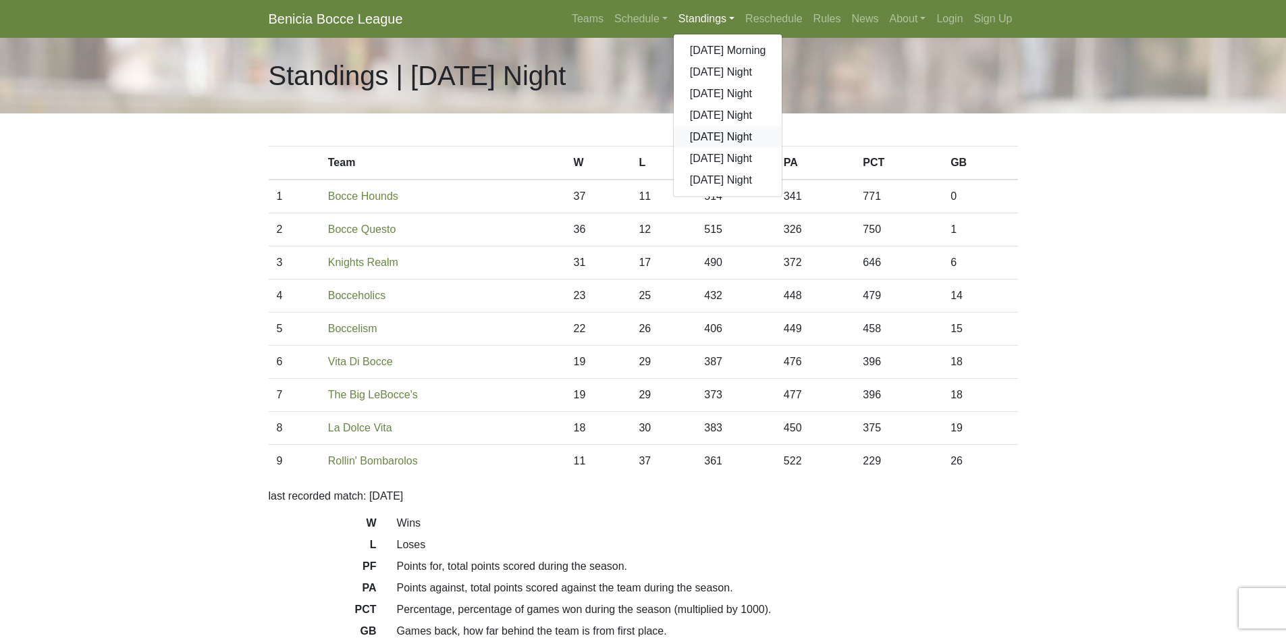
click at [705, 138] on link "[DATE] Night" at bounding box center [728, 137] width 109 height 22
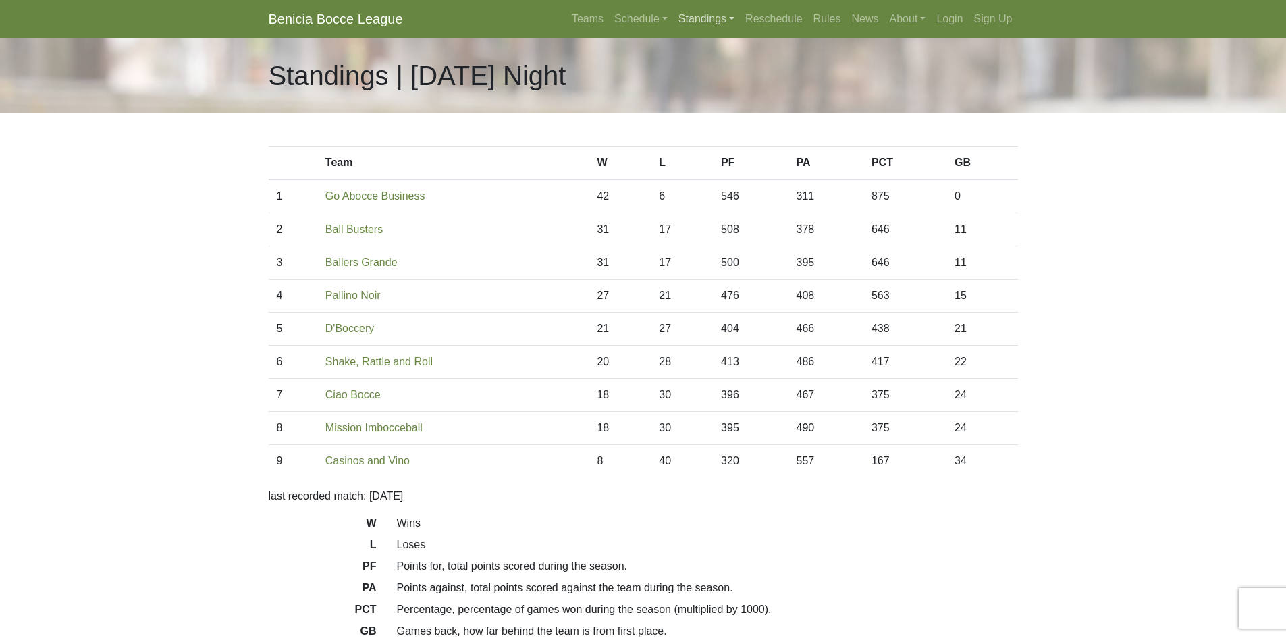
click at [713, 19] on link "Standings" at bounding box center [706, 18] width 67 height 27
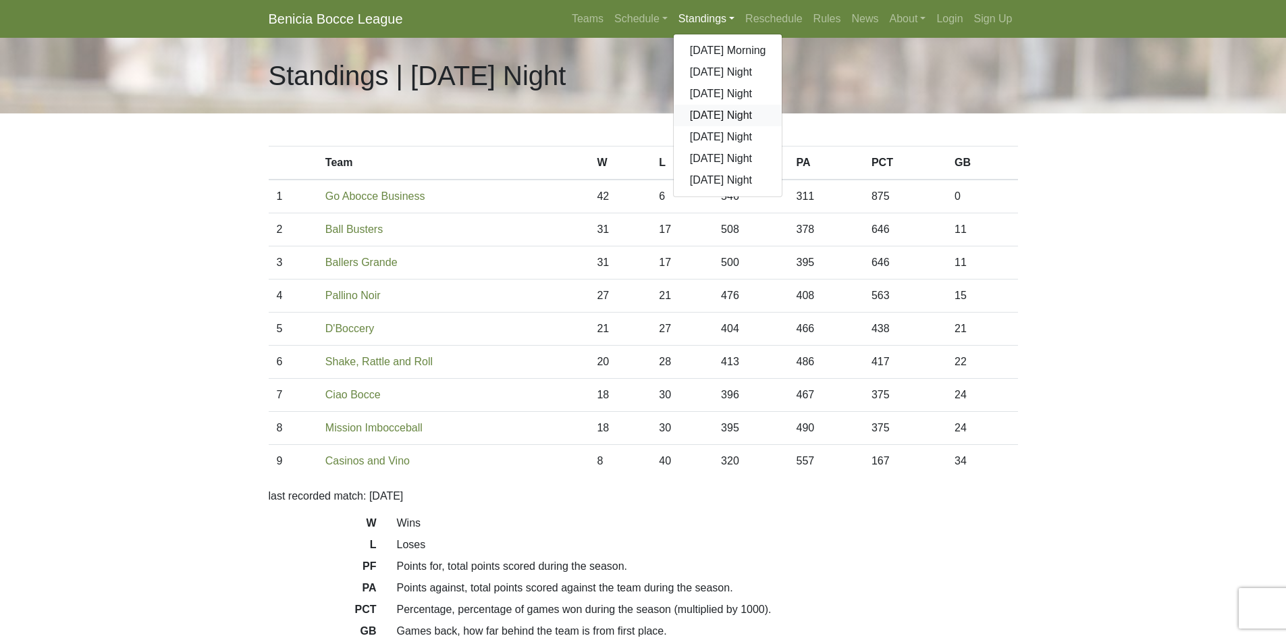
click at [714, 114] on link "[DATE] Night" at bounding box center [728, 116] width 109 height 22
